Goal: Information Seeking & Learning: Learn about a topic

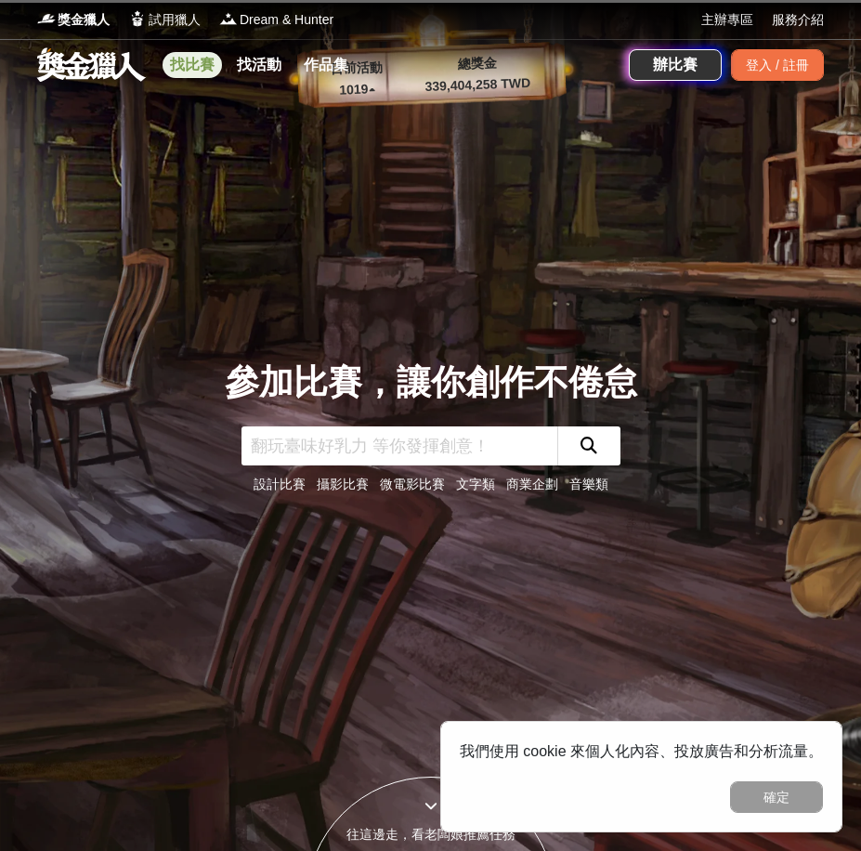
click at [210, 65] on link "找比賽" at bounding box center [191, 65] width 59 height 26
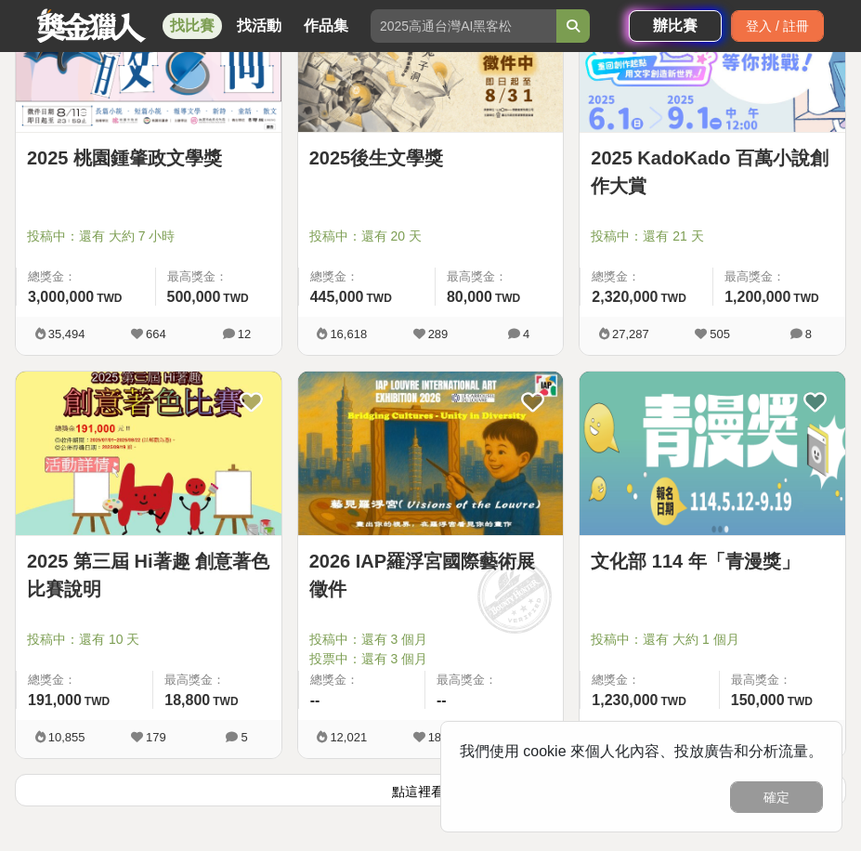
scroll to position [3064, 0]
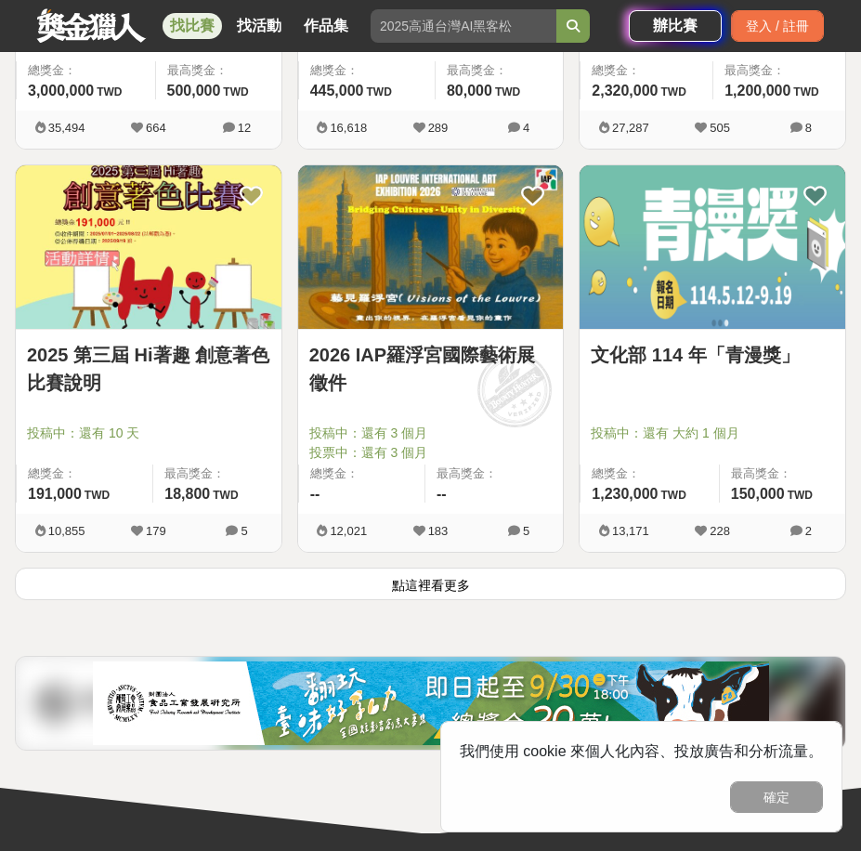
click at [474, 581] on button "點這裡看更多" at bounding box center [430, 583] width 831 height 32
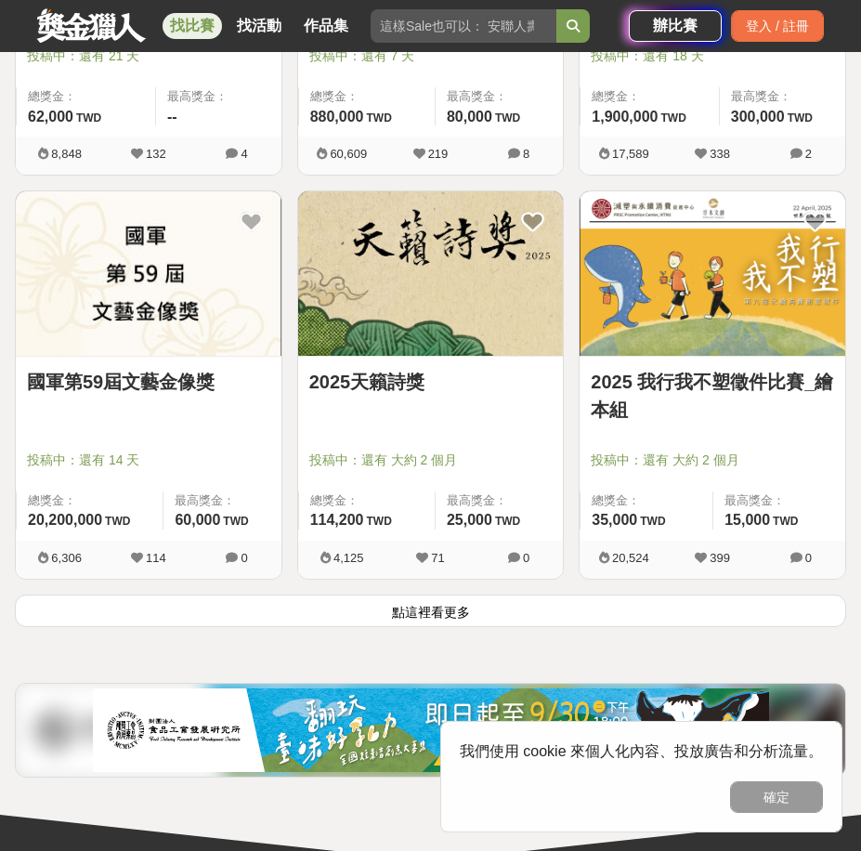
scroll to position [6314, 0]
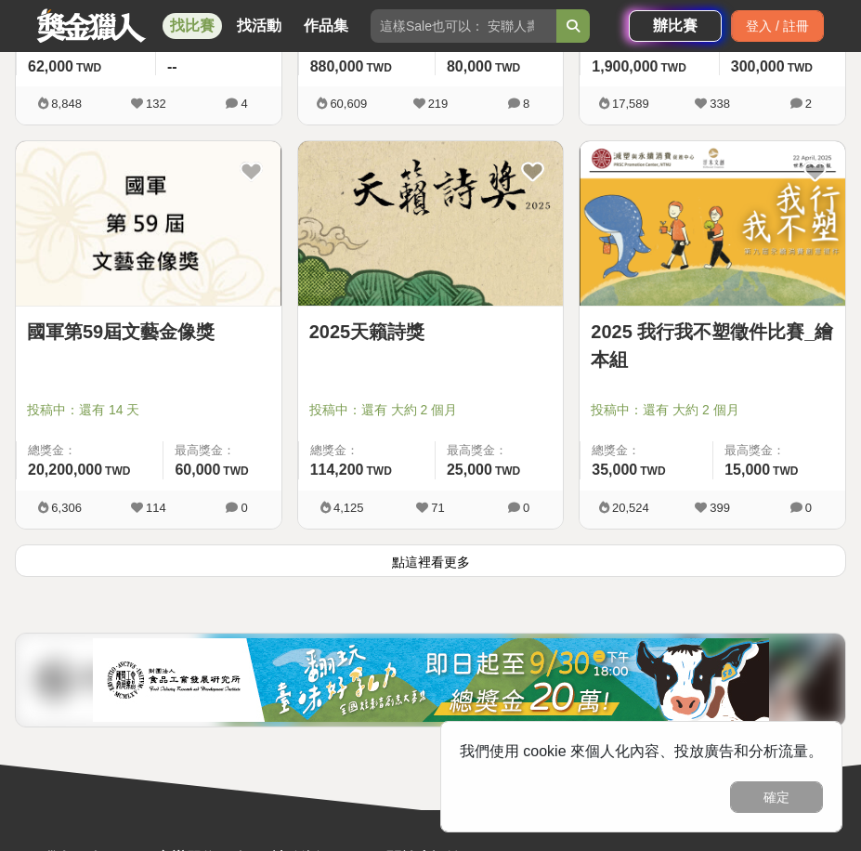
click at [564, 553] on button "點這裡看更多" at bounding box center [430, 560] width 831 height 32
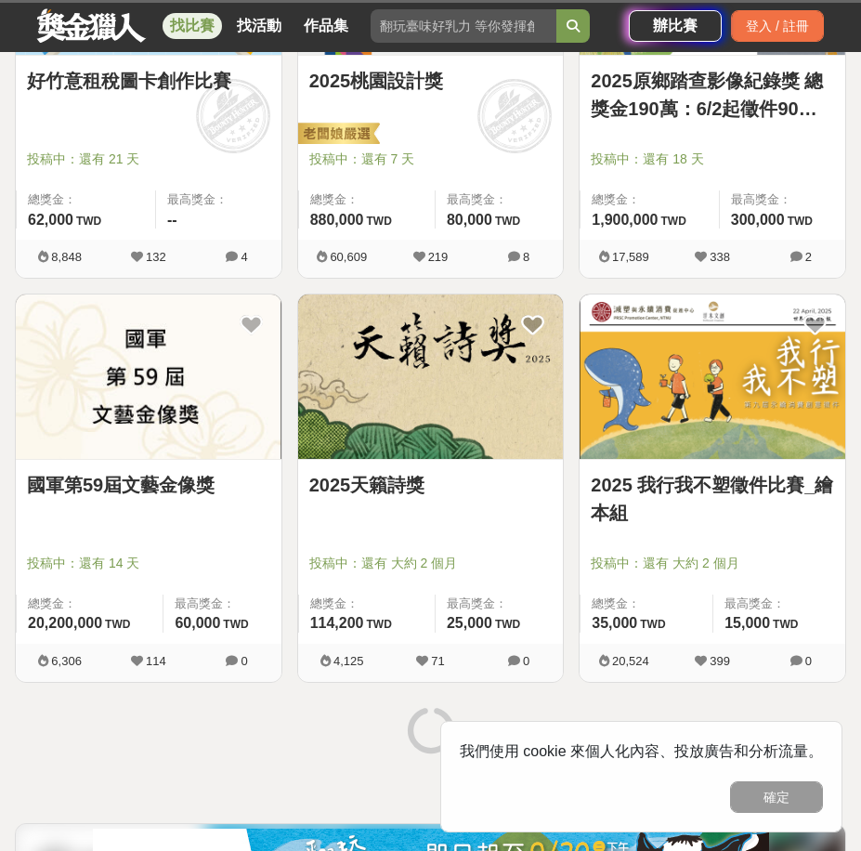
scroll to position [6128, 0]
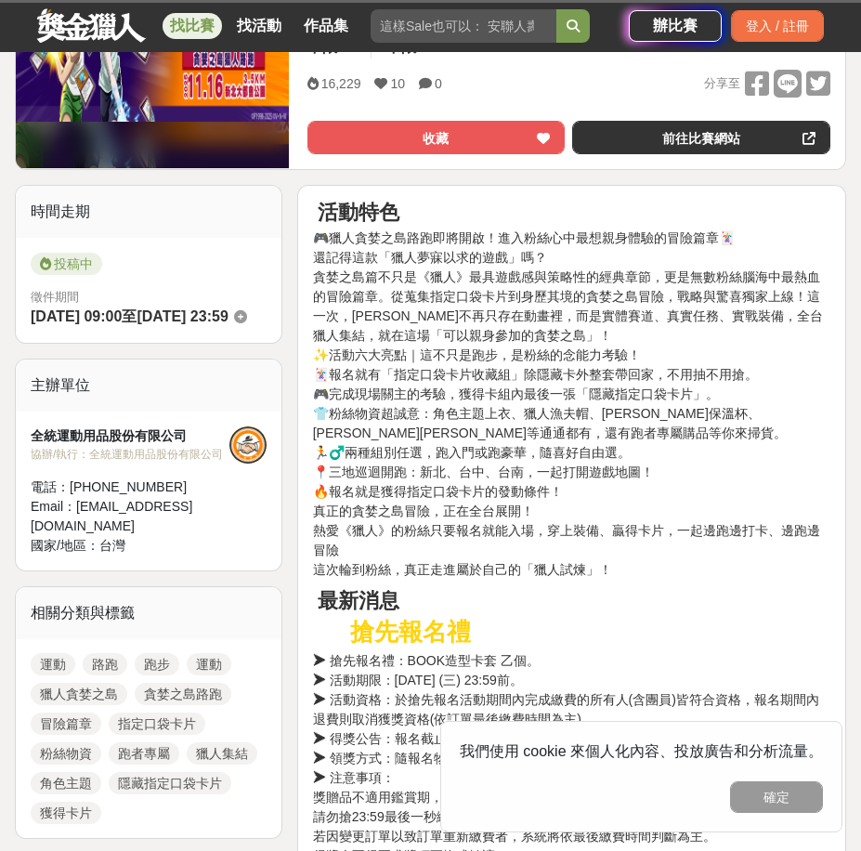
scroll to position [186, 0]
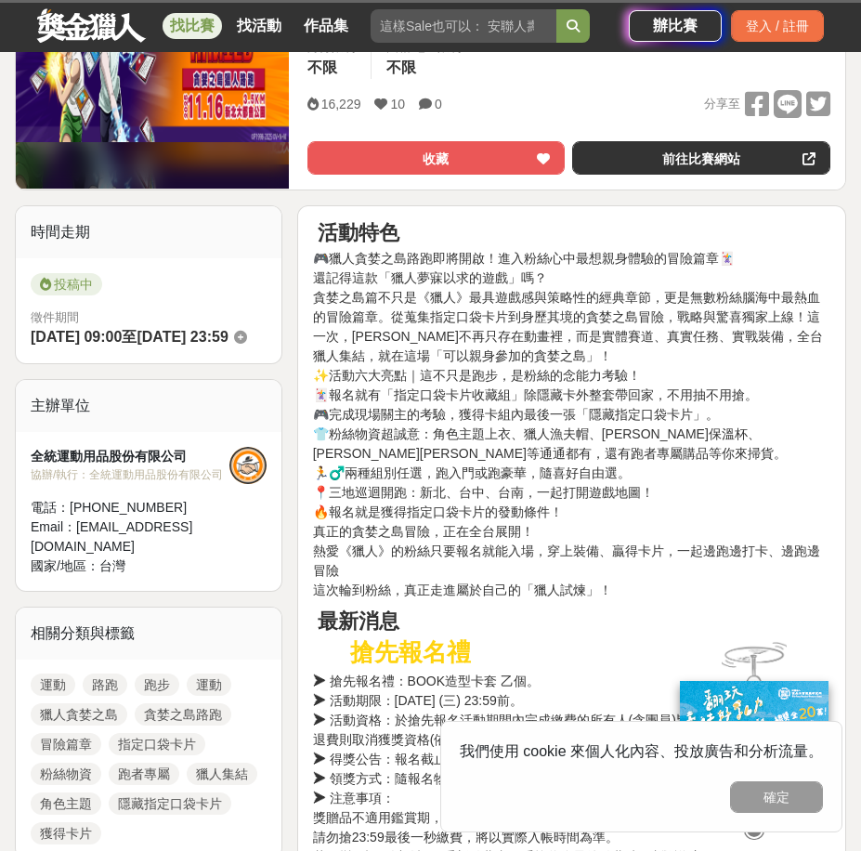
click at [369, 265] on p "🎮獵人貪婪之島路跑即將開啟！進入粉絲心中最想親身體驗的冒險篇章🃏 還記得這款「獵人夢寐以求的遊戲」嗎？ 貪婪之島篇不只是《獵人》最具遊戲感與策略性的經典章節，…" at bounding box center [571, 424] width 517 height 351
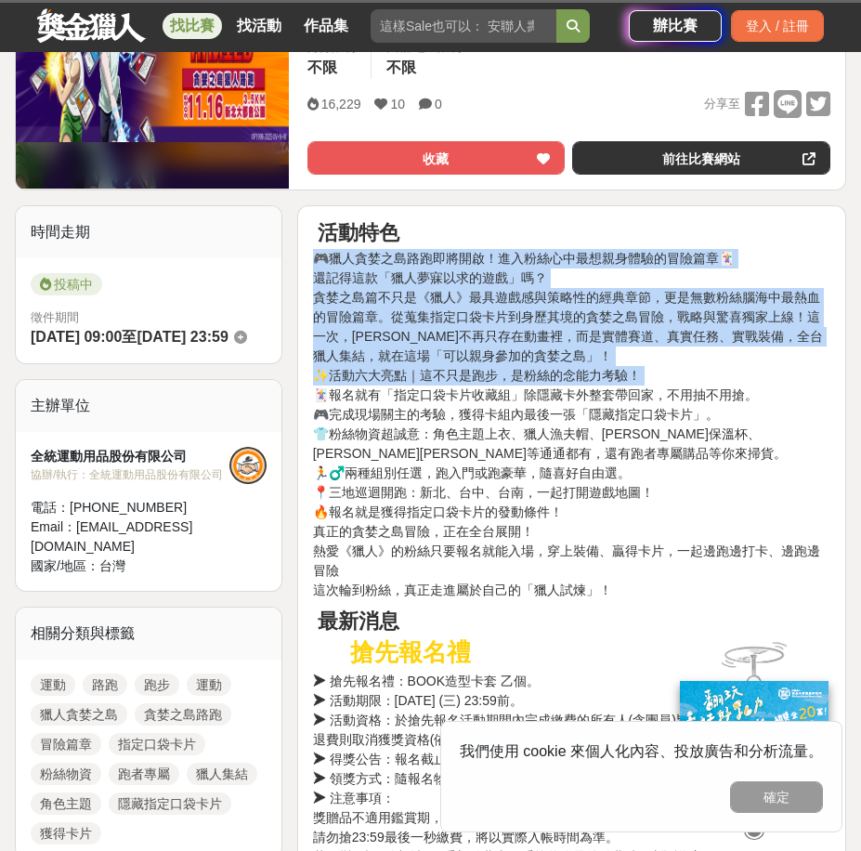
drag, startPoint x: 369, startPoint y: 265, endPoint x: 419, endPoint y: 434, distance: 176.3
click at [400, 385] on p "🎮獵人貪婪之島路跑即將開啟！進入粉絲心中最想親身體驗的冒險篇章🃏 還記得這款「獵人夢寐以求的遊戲」嗎？ 貪婪之島篇不只是《獵人》最具遊戲感與策略性的經典章節，…" at bounding box center [571, 424] width 517 height 351
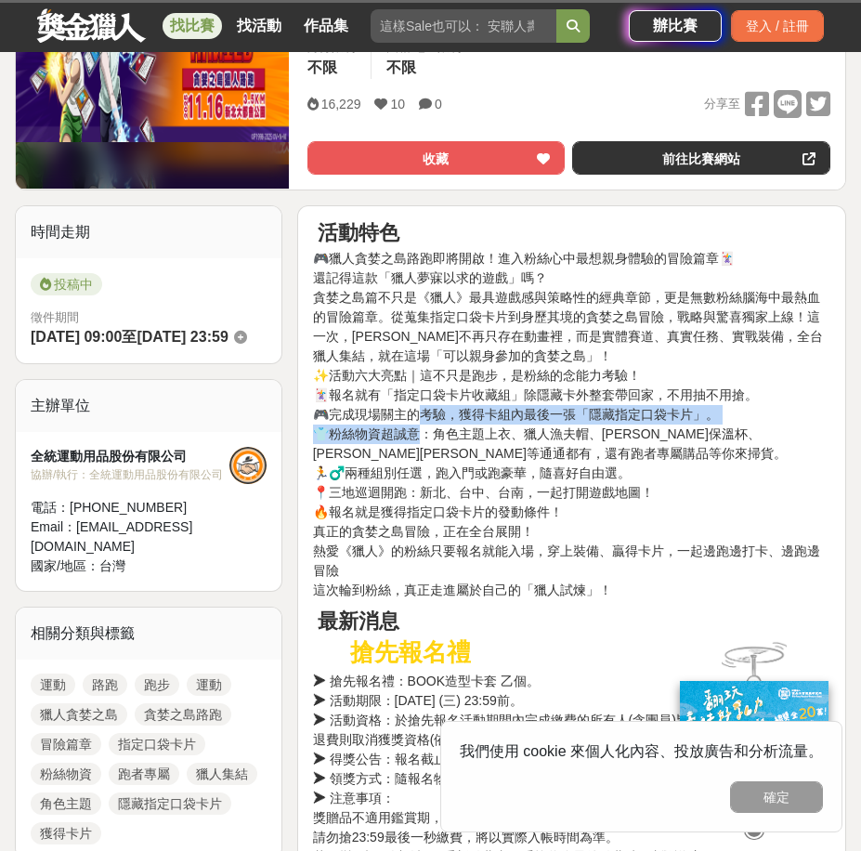
click at [419, 434] on p "🎮獵人貪婪之島路跑即將開啟！進入粉絲心中最想親身體驗的冒險篇章🃏 還記得這款「獵人夢寐以求的遊戲」嗎？ 貪婪之島篇不只是《獵人》最具遊戲感與策略性的經典章節，…" at bounding box center [571, 424] width 517 height 351
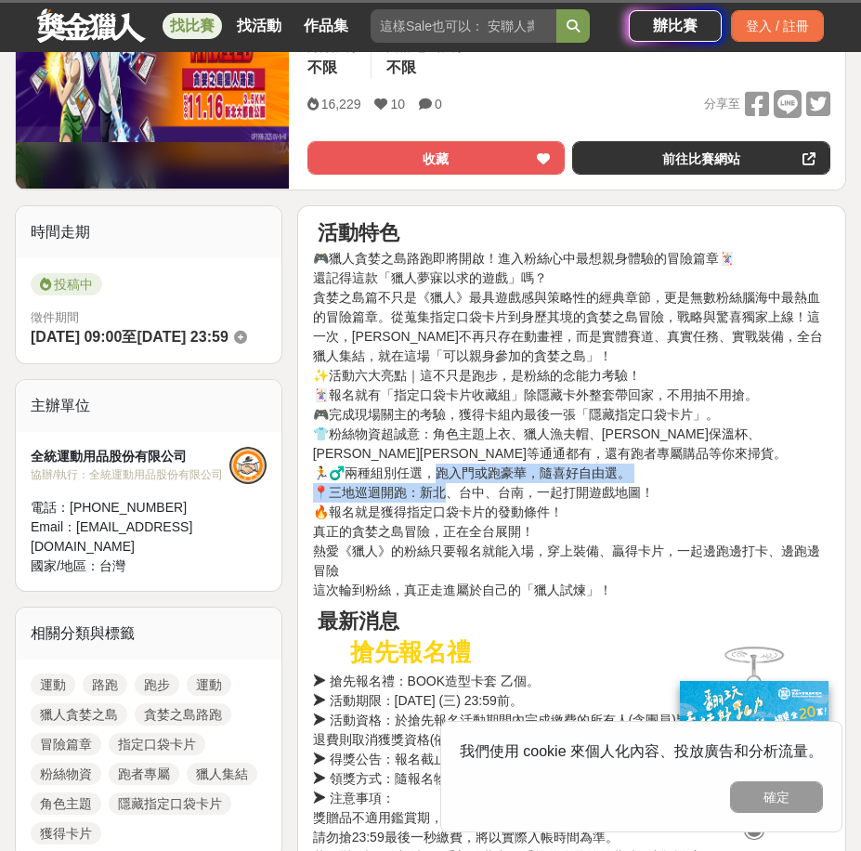
drag, startPoint x: 433, startPoint y: 476, endPoint x: 442, endPoint y: 497, distance: 22.4
click at [442, 497] on p "🎮獵人貪婪之島路跑即將開啟！進入粉絲心中最想親身體驗的冒險篇章🃏 還記得這款「獵人夢寐以求的遊戲」嗎？ 貪婪之島篇不只是《獵人》最具遊戲感與策略性的經典章節，…" at bounding box center [571, 424] width 517 height 351
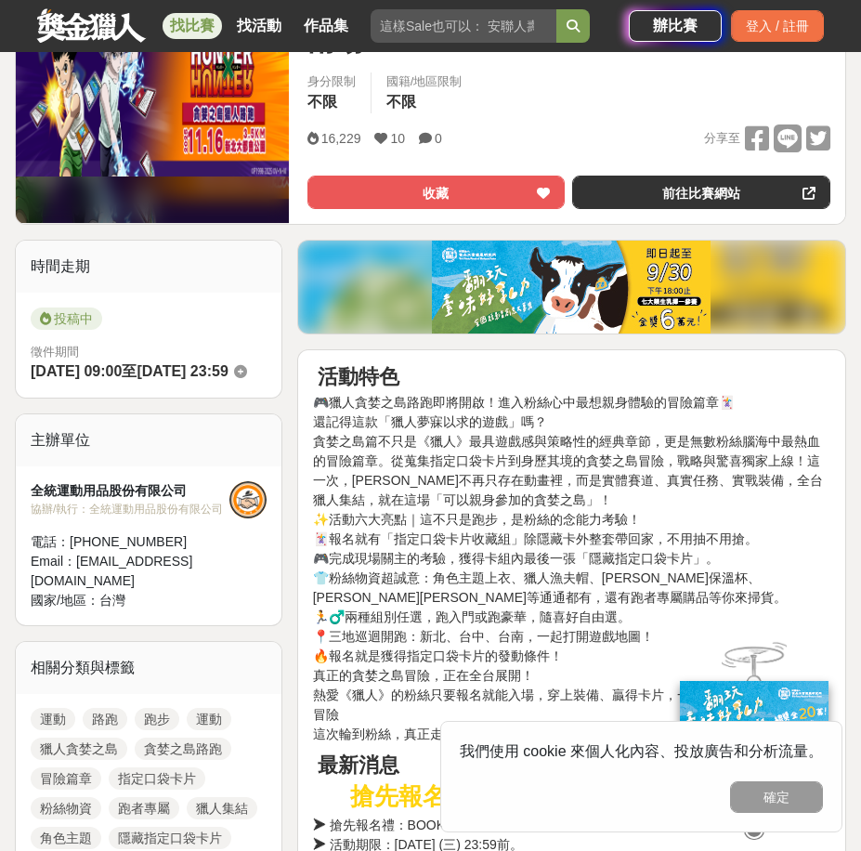
scroll to position [650, 0]
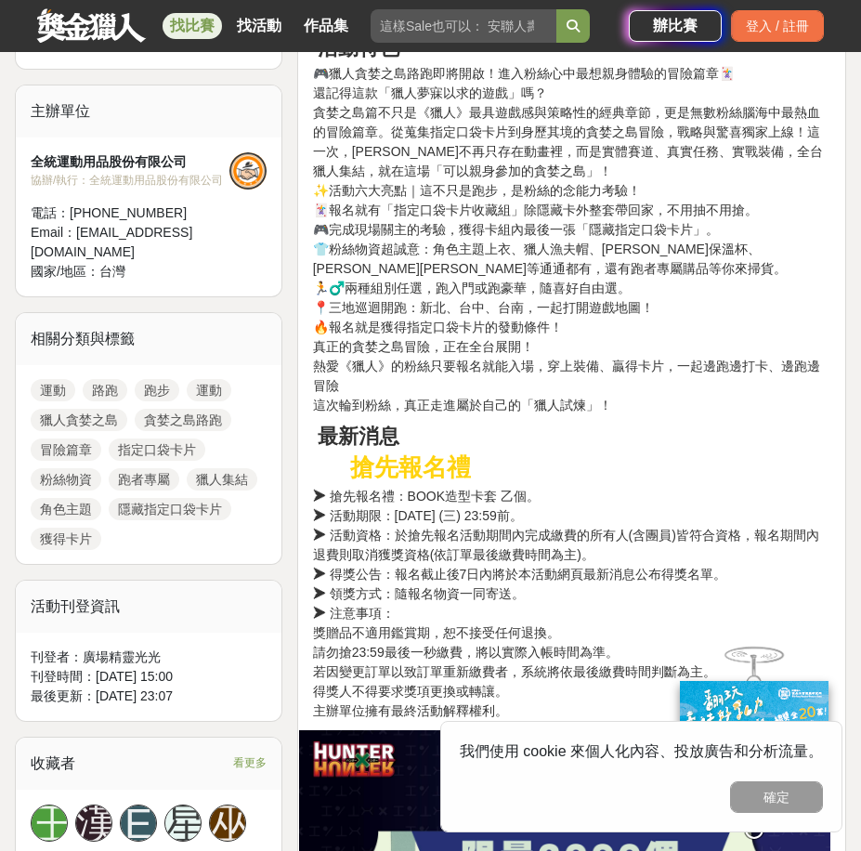
click at [330, 311] on p "🎮獵人貪婪之島路跑即將開啟！進入粉絲心中最想親身體驗的冒險篇章🃏 還記得這款「獵人夢寐以求的遊戲」嗎？ 貪婪之島篇不只是《獵人》最具遊戲感與策略性的經典章節，…" at bounding box center [571, 239] width 517 height 351
click at [450, 390] on p "🎮獵人貪婪之島路跑即將開啟！進入粉絲心中最想親身體驗的冒險篇章🃏 還記得這款「獵人夢寐以求的遊戲」嗎？ 貪婪之島篇不只是《獵人》最具遊戲感與策略性的經典章節，…" at bounding box center [571, 239] width 517 height 351
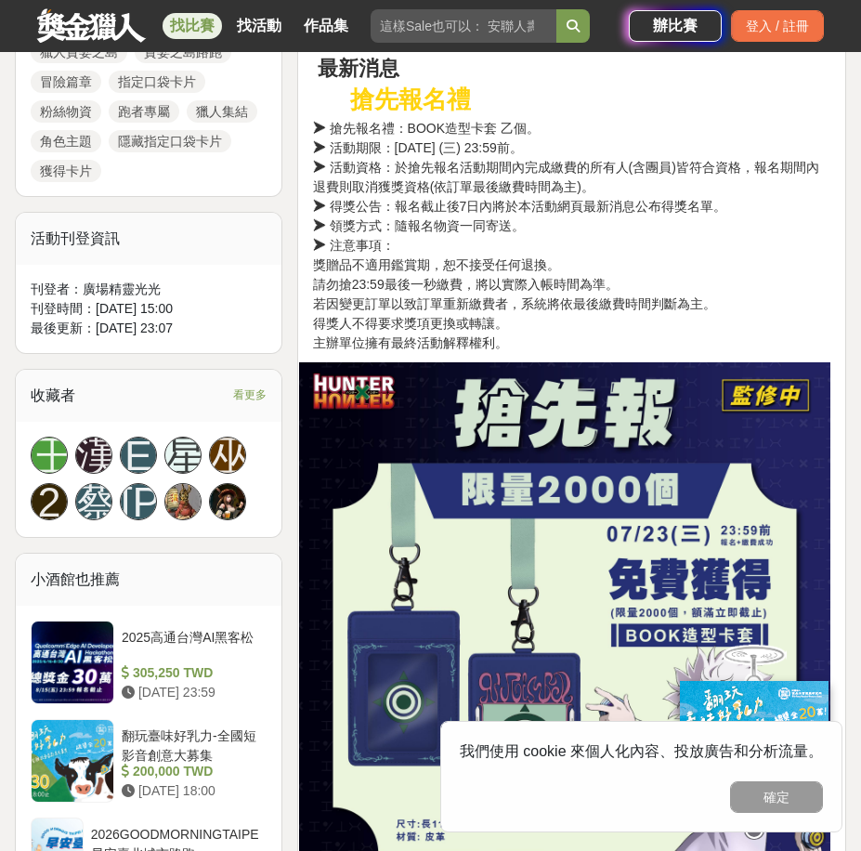
scroll to position [1207, 0]
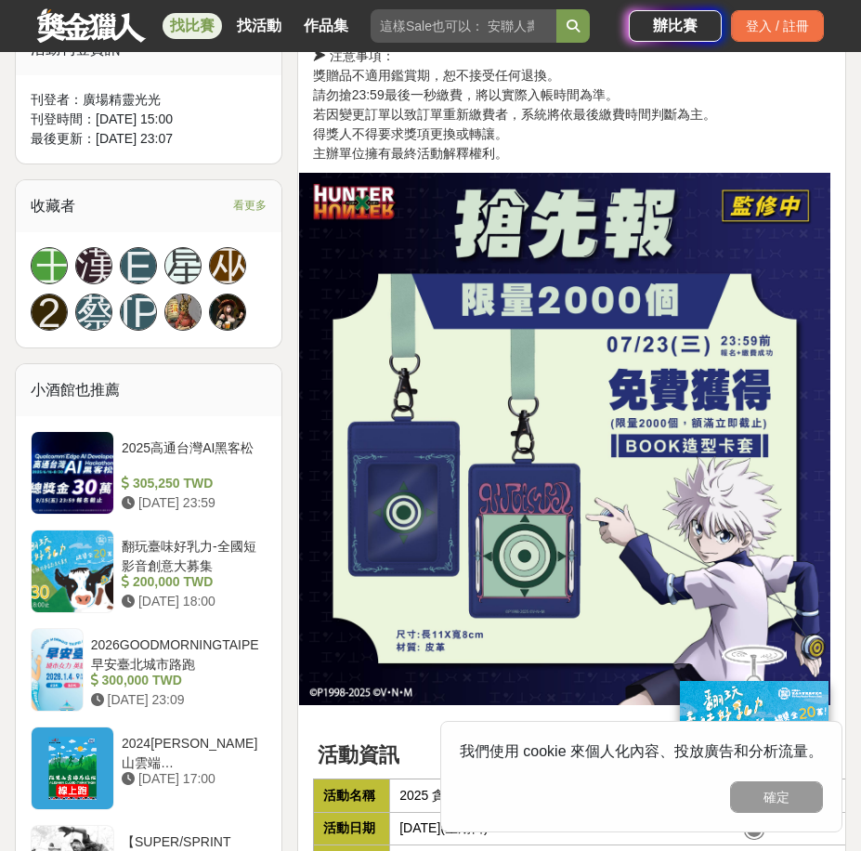
click at [466, 850] on span "2025/07/10(四) 09:00~ 2025/08/13(三)" at bounding box center [485, 860] width 173 height 15
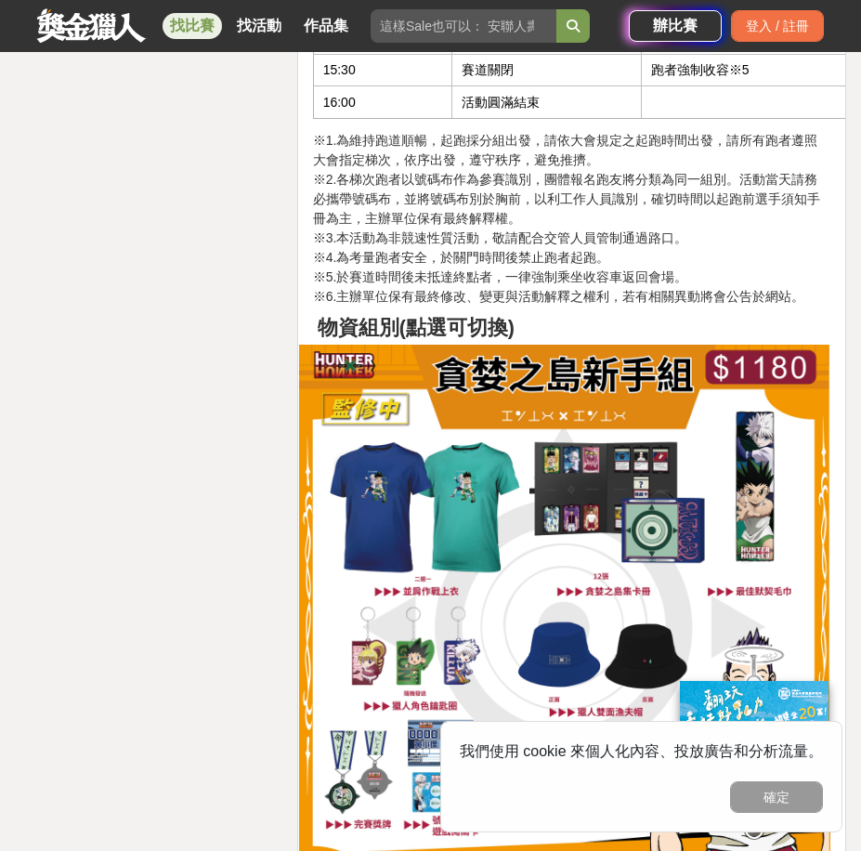
scroll to position [2971, 0]
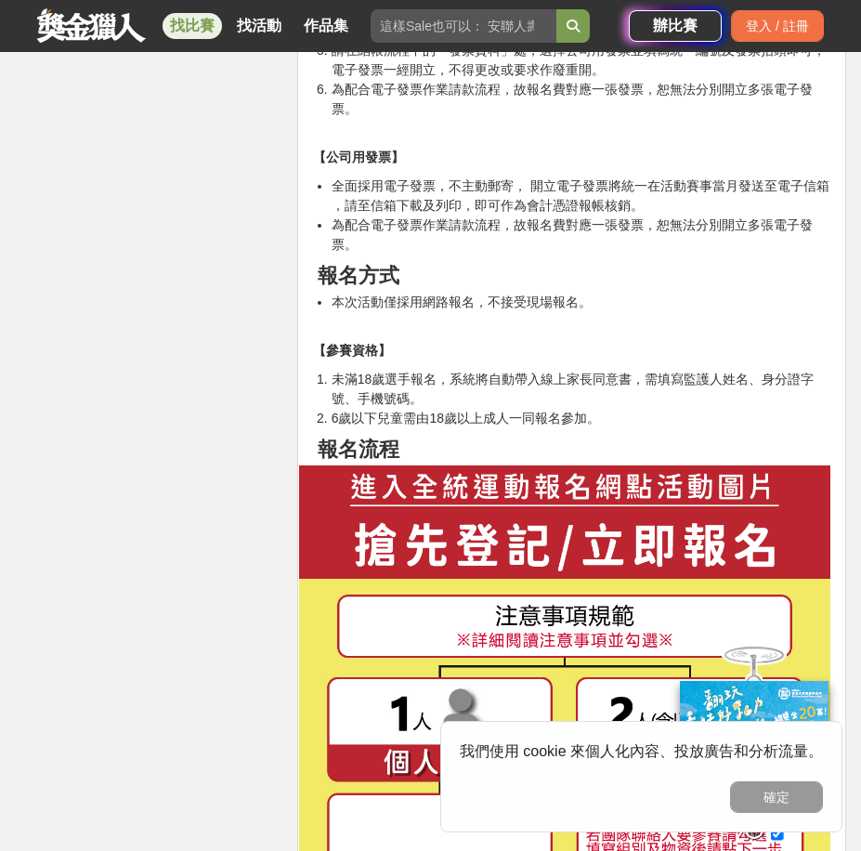
scroll to position [5664, 0]
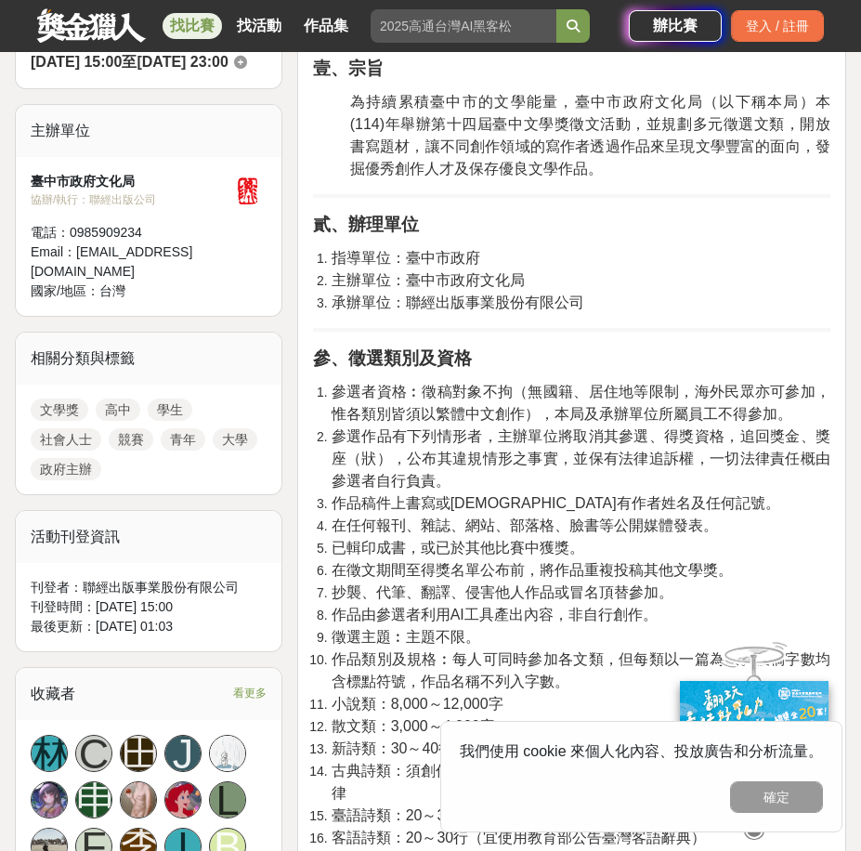
scroll to position [929, 0]
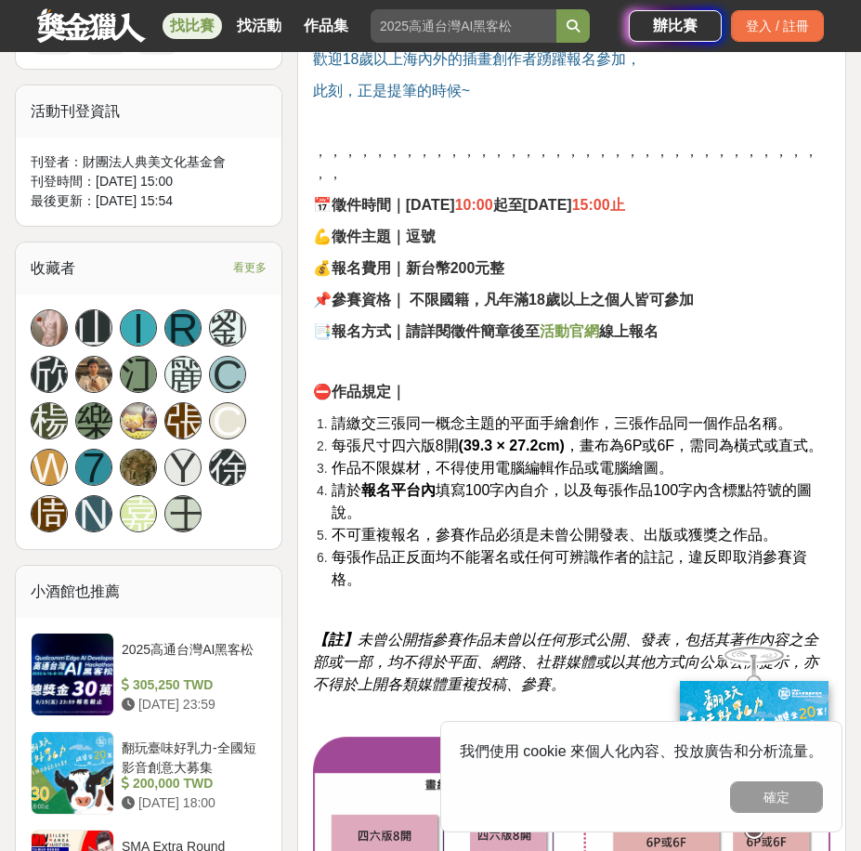
scroll to position [1021, 0]
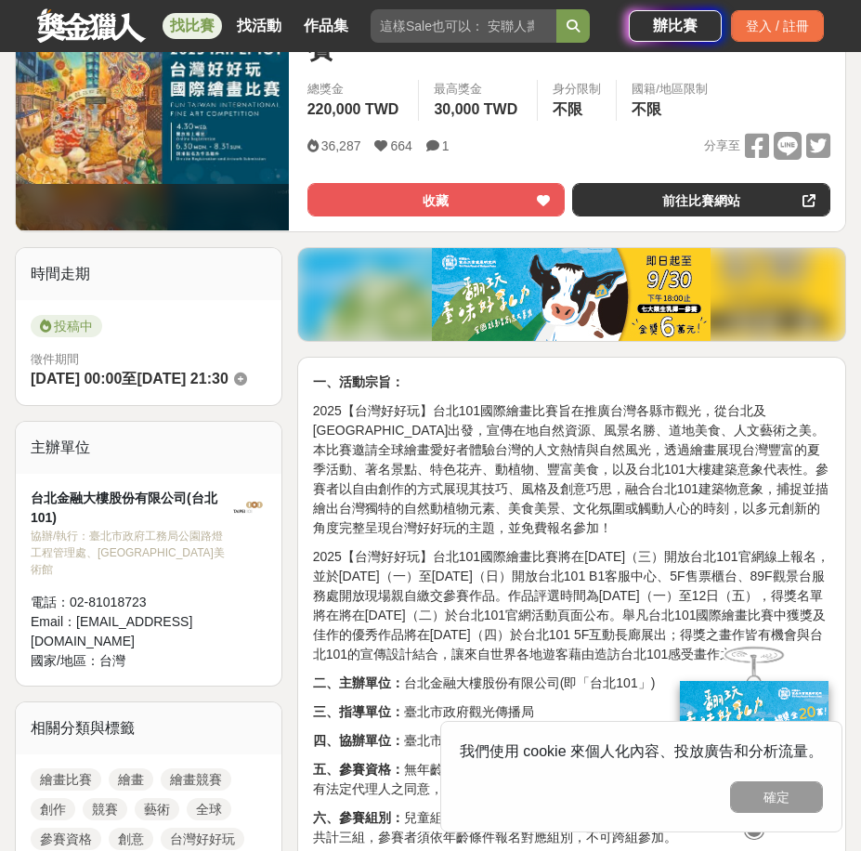
scroll to position [93, 0]
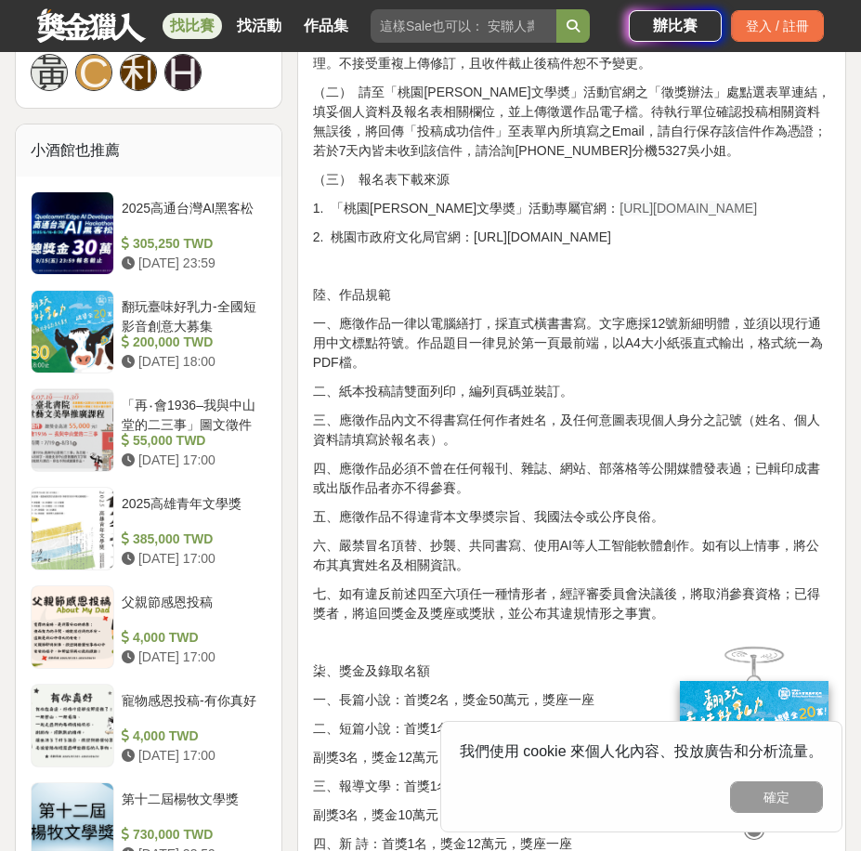
scroll to position [1486, 0]
drag, startPoint x: 521, startPoint y: 342, endPoint x: 559, endPoint y: 346, distance: 38.4
click at [527, 342] on p "一、應徵作品一律以電腦繕打，採直式橫書書寫。文字應採12號新細明體，並須以現行通用中文標點符號。作品題目一律見於第一頁最前端，以A4大小紙張直式輸出，格式統一…" at bounding box center [571, 342] width 517 height 58
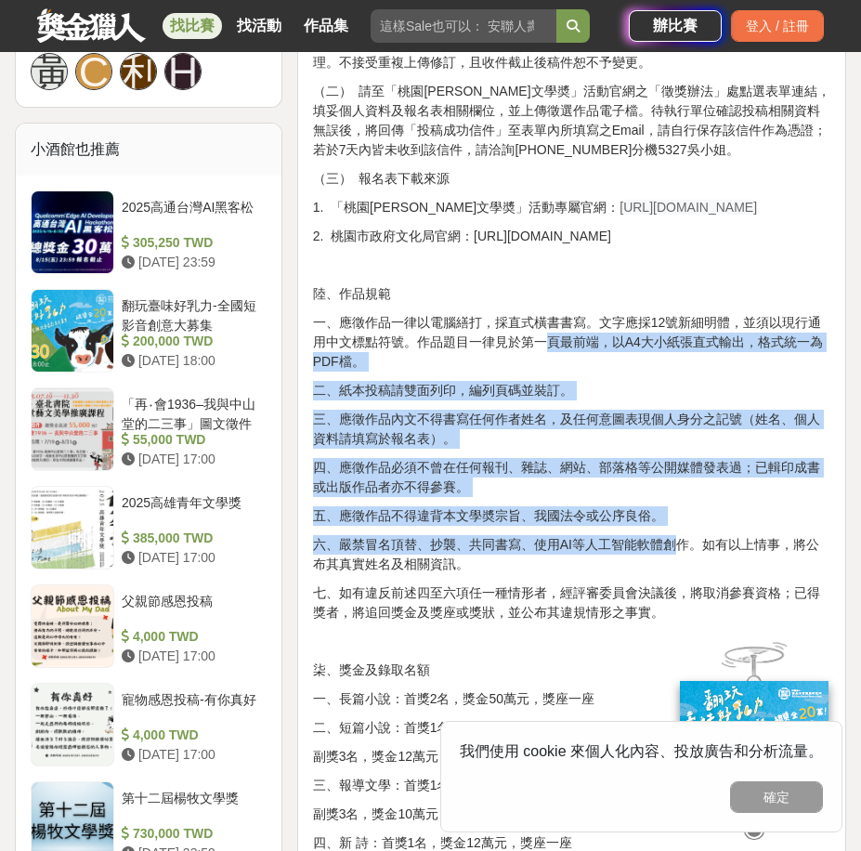
drag, startPoint x: 559, startPoint y: 346, endPoint x: 672, endPoint y: 545, distance: 228.7
click at [672, 545] on div "壹、宗旨 為發掘及培植文學人才，推廣文藝欣賞之風氣，以鼓勵愛好文學人士創作。 貳、辦理單位 一、指導單位：桃園市政府、桃園市議會 二、主辦單位：桃園市政府文化…" at bounding box center [571, 559] width 517 height 2801
click at [672, 545] on p "六、嚴禁冒名頂替、抄襲、共同書寫、使用AI等人工智能軟體創作。如有以上情事，將公布其真實姓名及相關資訊。" at bounding box center [571, 554] width 517 height 39
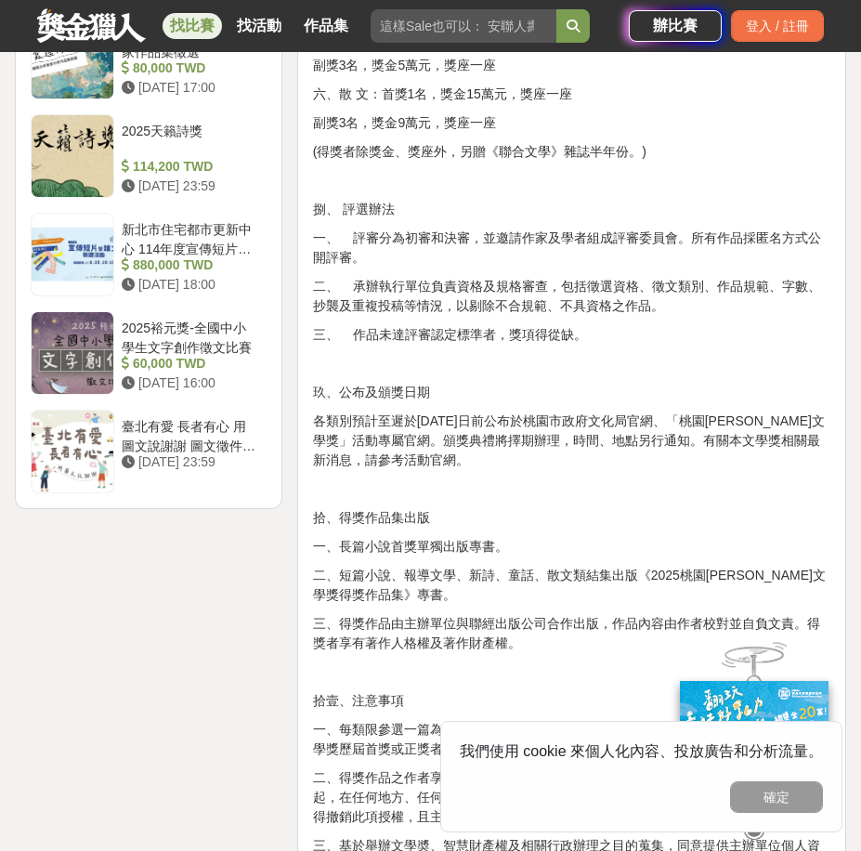
scroll to position [2136, 0]
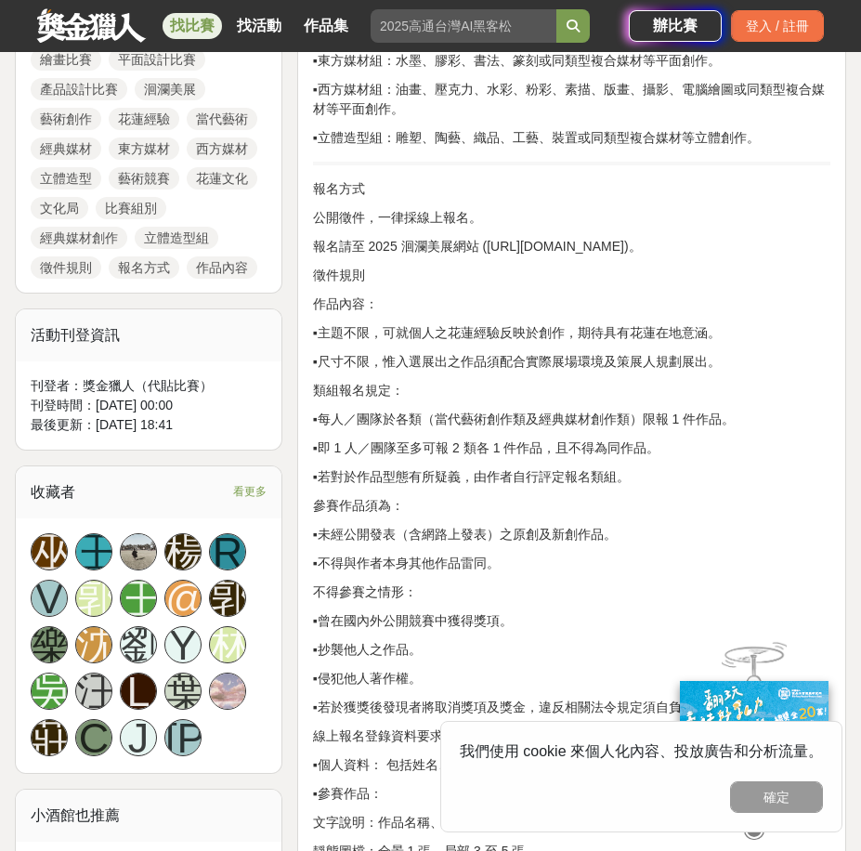
scroll to position [929, 0]
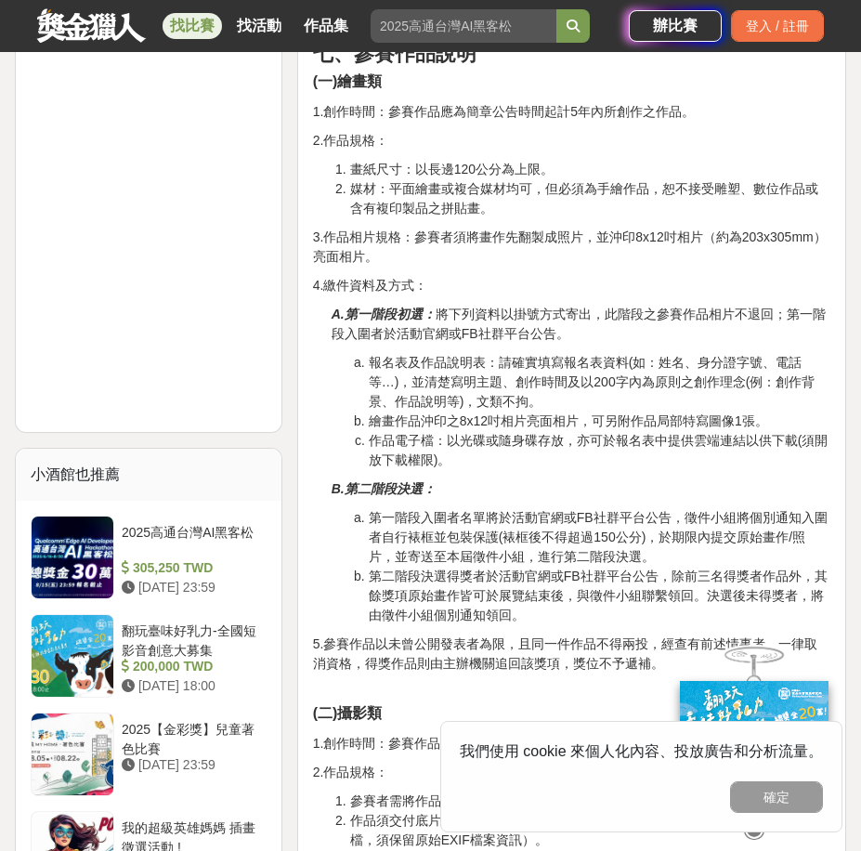
scroll to position [1021, 0]
